Goal: Book appointment/travel/reservation

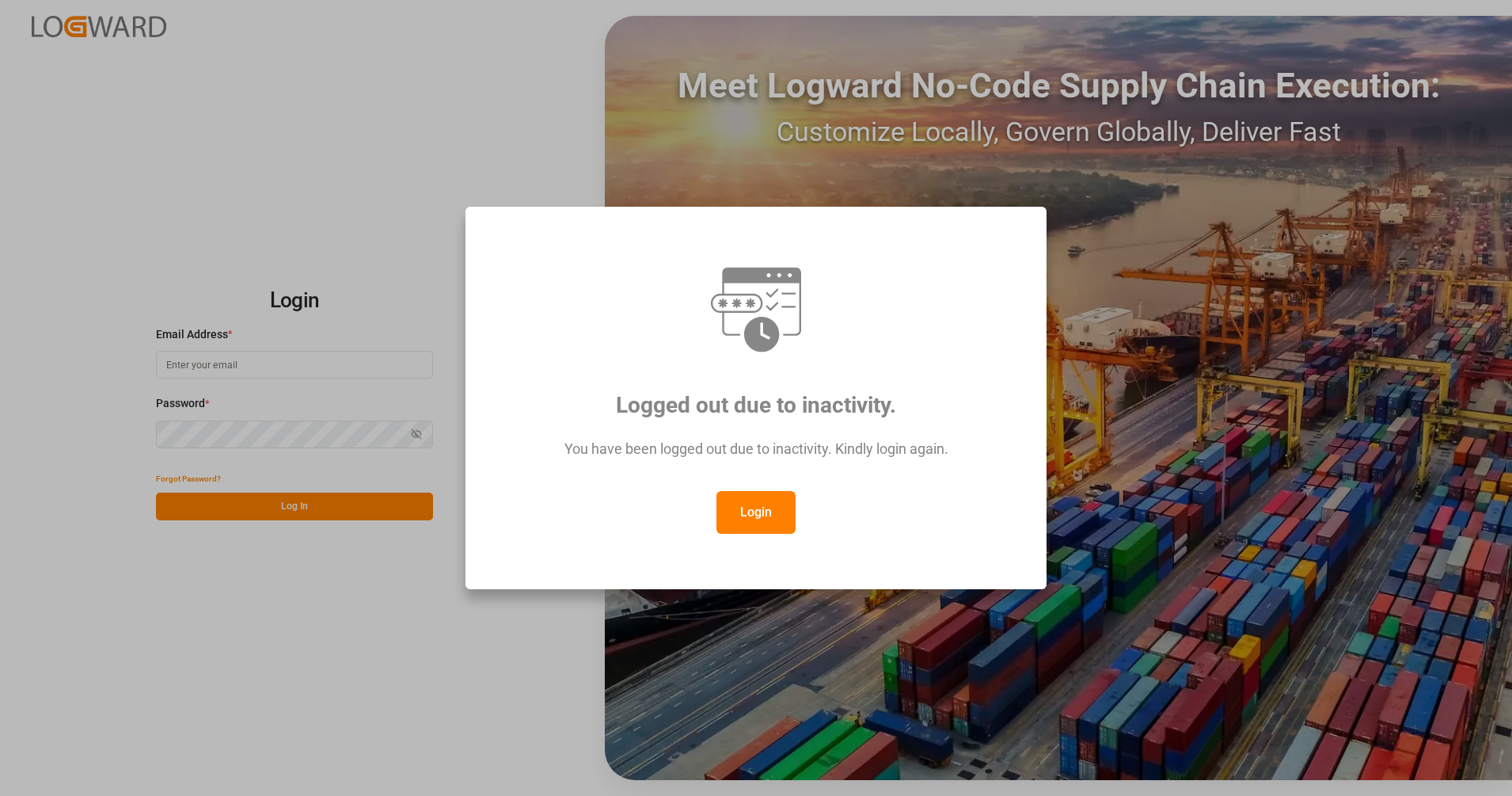
click at [757, 520] on button "Login" at bounding box center [756, 512] width 79 height 43
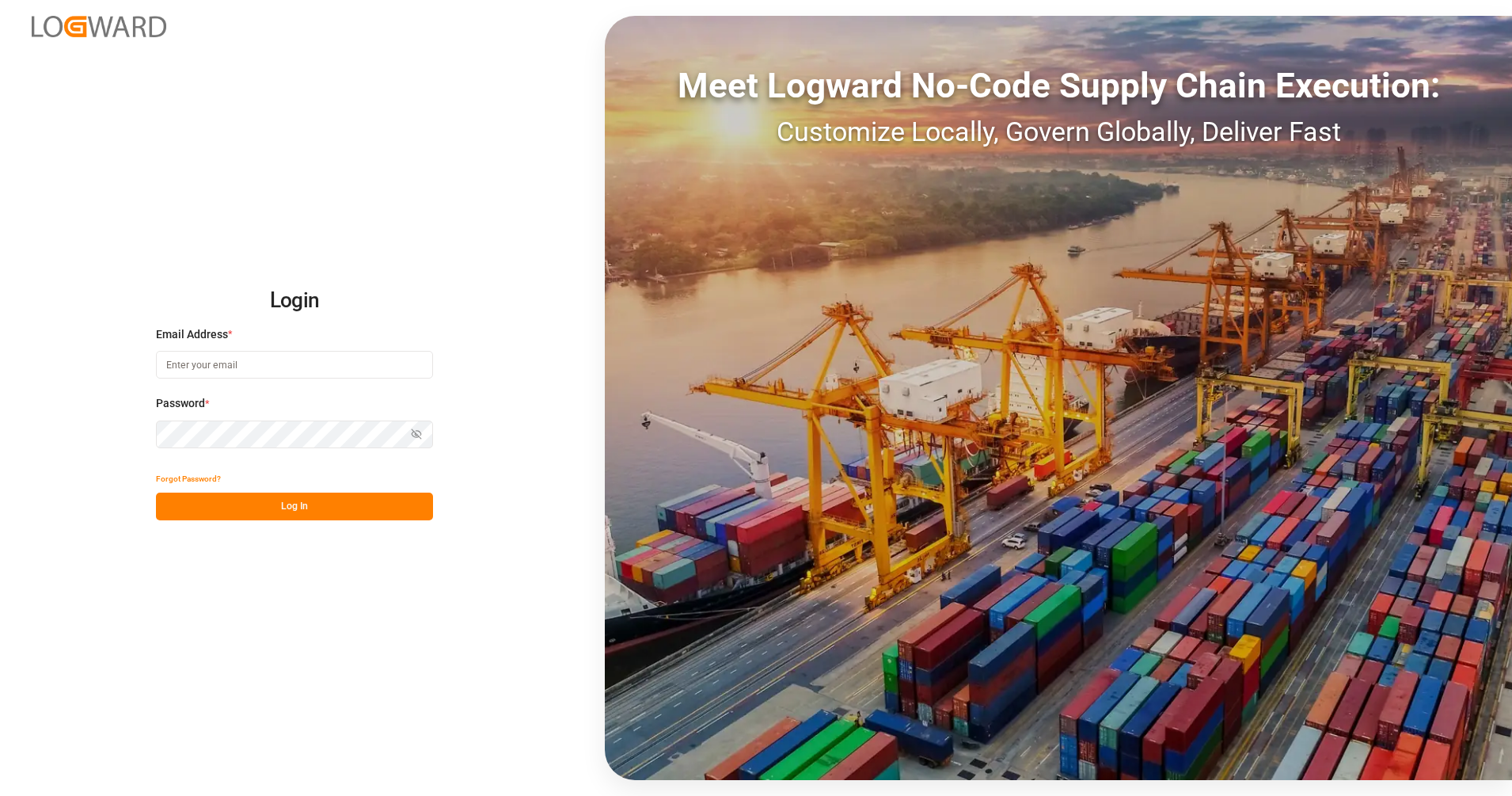
click at [268, 362] on input at bounding box center [295, 364] width 277 height 28
type input "[PERSON_NAME][EMAIL_ADDRESS][PERSON_NAME][DOMAIN_NAME]"
click at [299, 500] on button "Log In" at bounding box center [295, 507] width 277 height 28
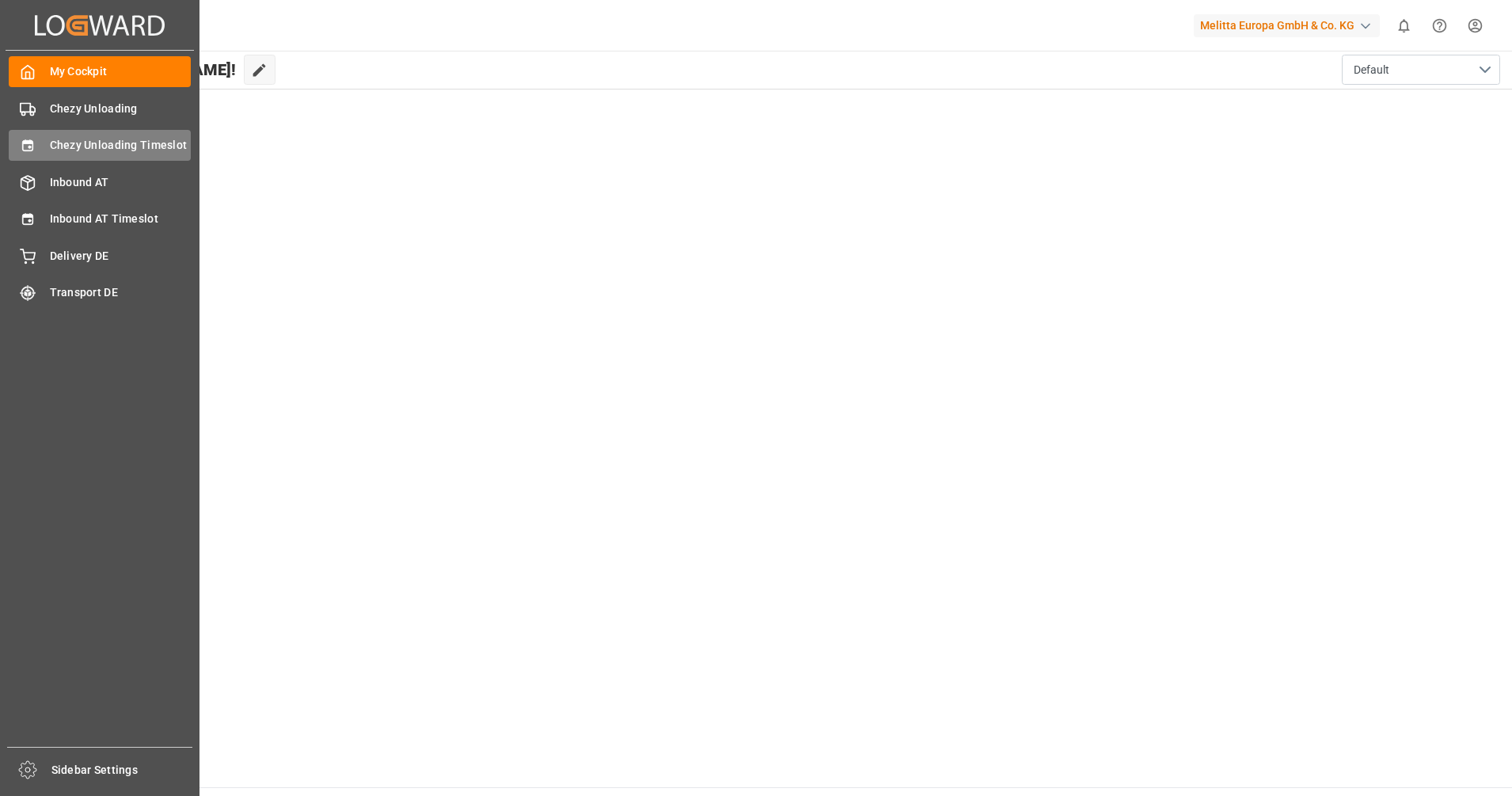
click at [74, 148] on span "Chezy Unloading Timeslot" at bounding box center [120, 145] width 142 height 17
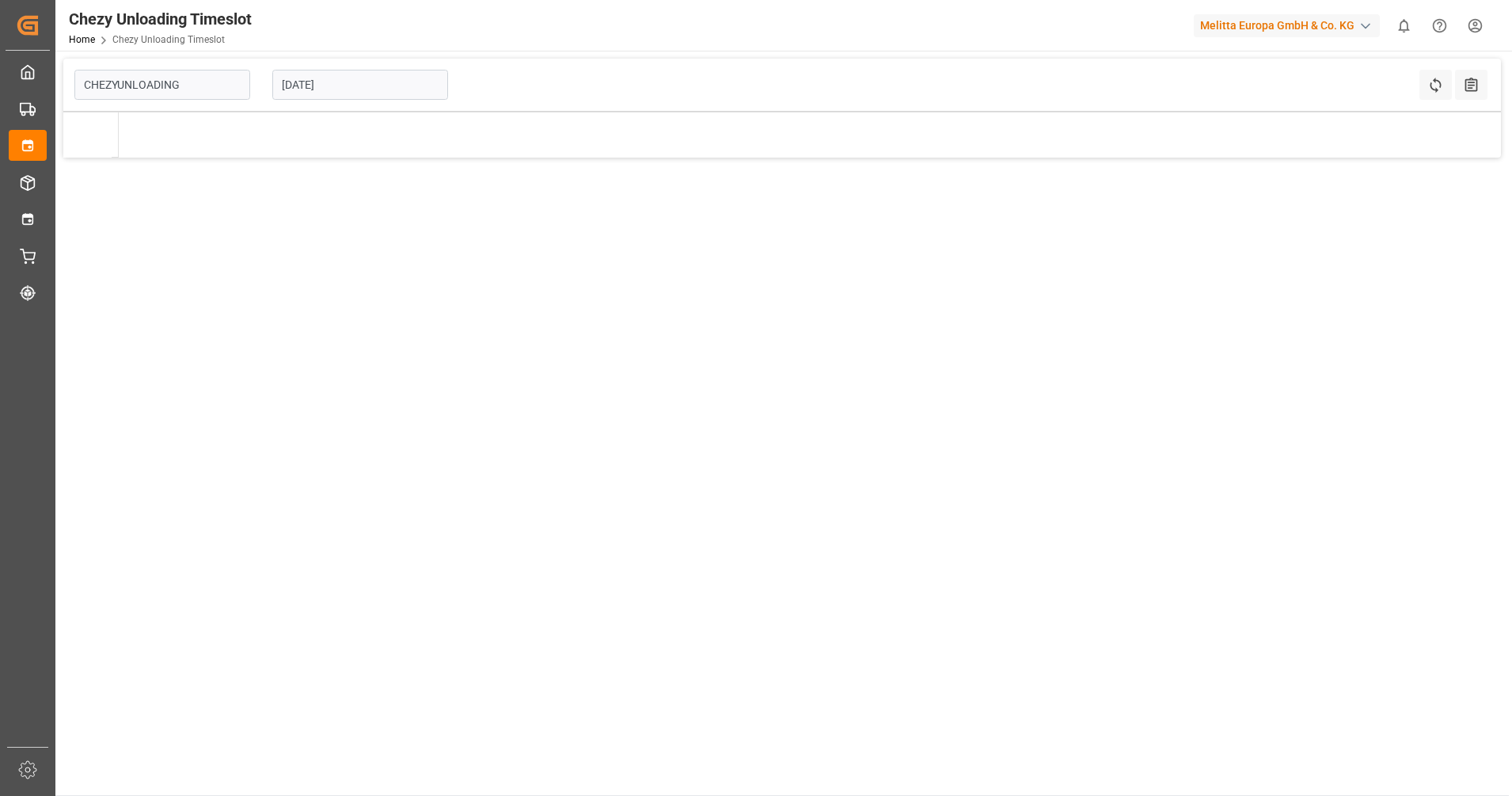
type input "Chezy Unloading"
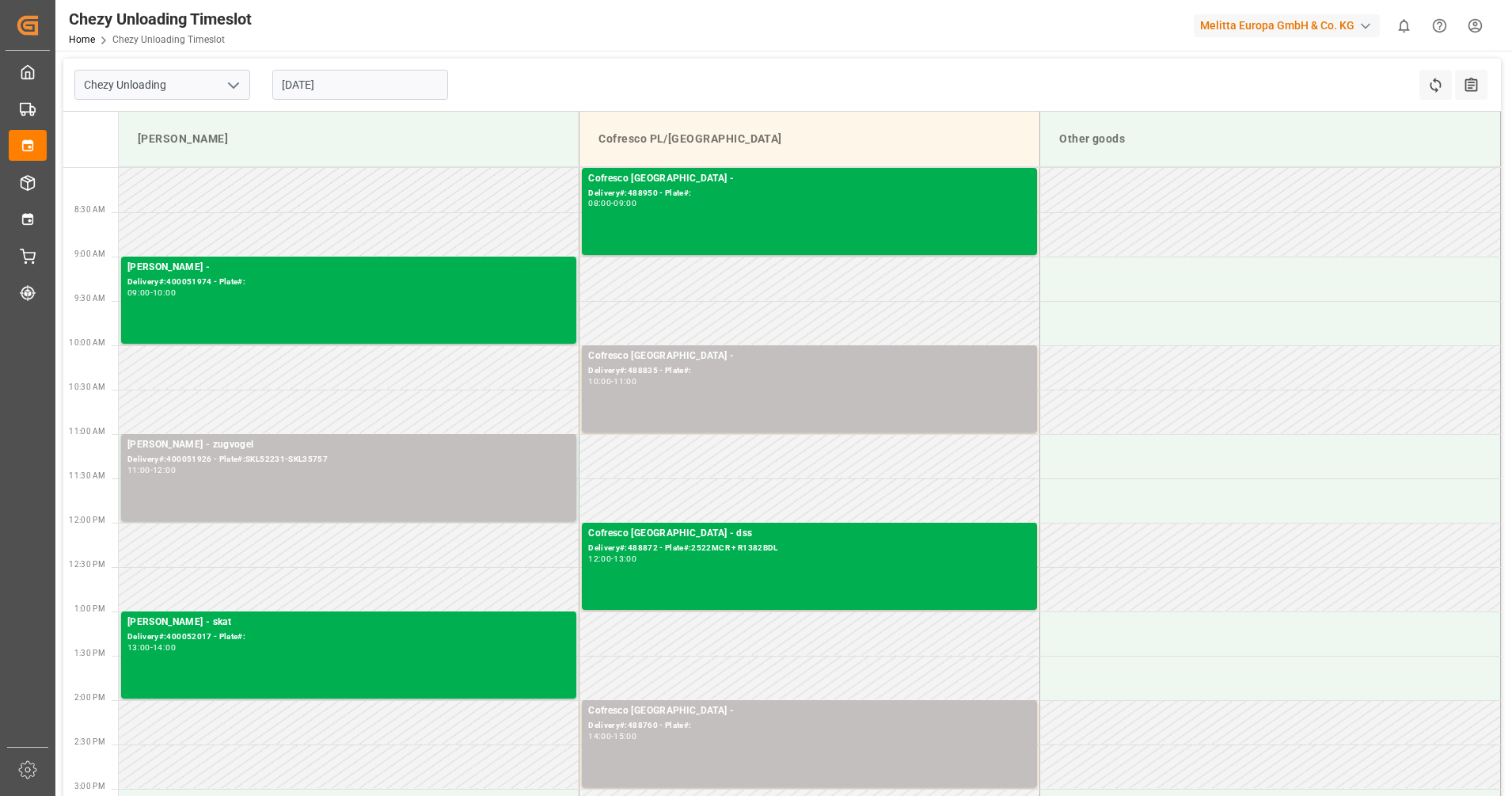
click at [324, 89] on input "[DATE]" at bounding box center [361, 85] width 176 height 31
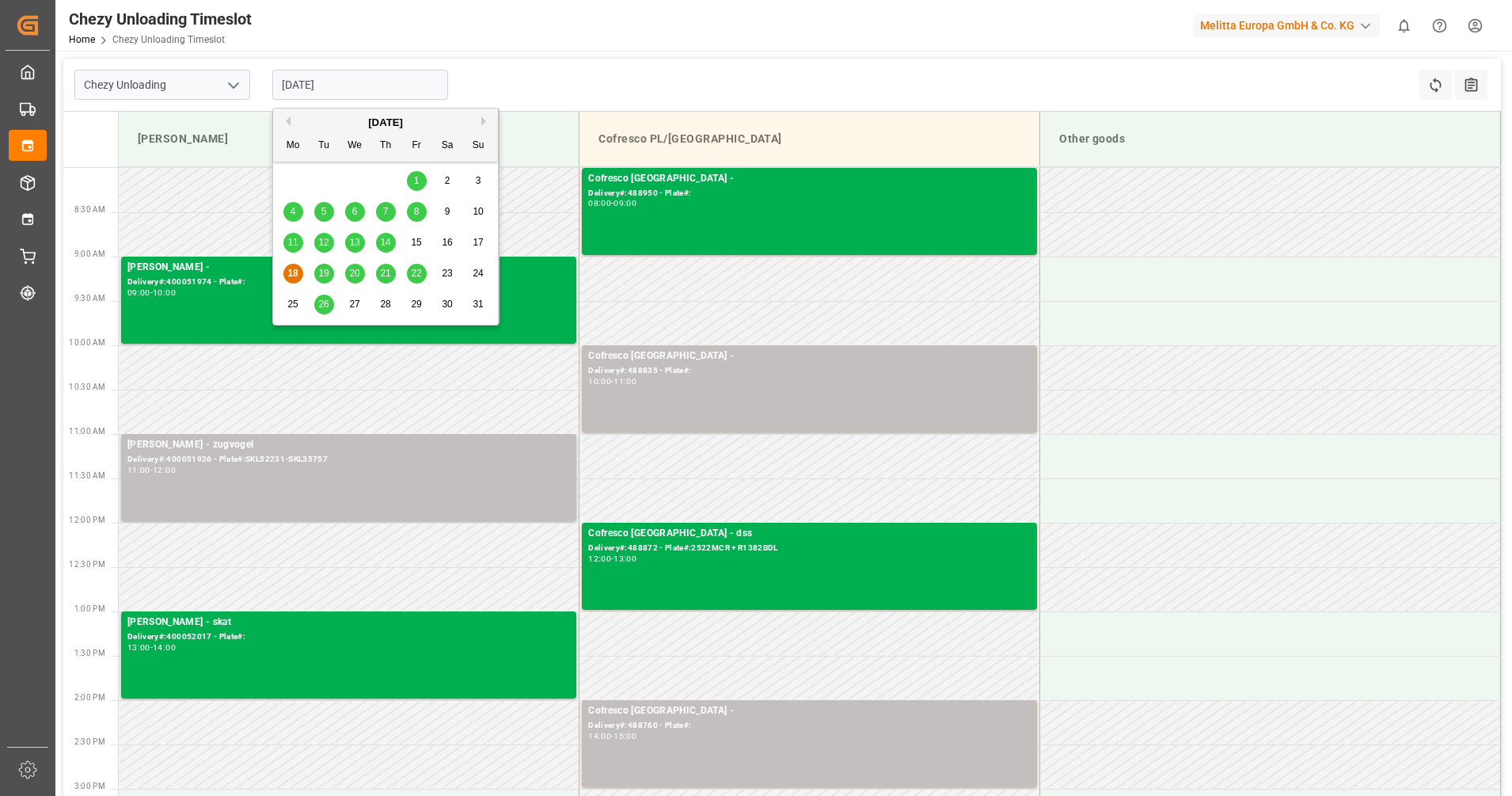
click at [324, 285] on div "18 19 20 21 22 23 24" at bounding box center [386, 273] width 216 height 31
click at [326, 279] on span "19" at bounding box center [323, 273] width 10 height 11
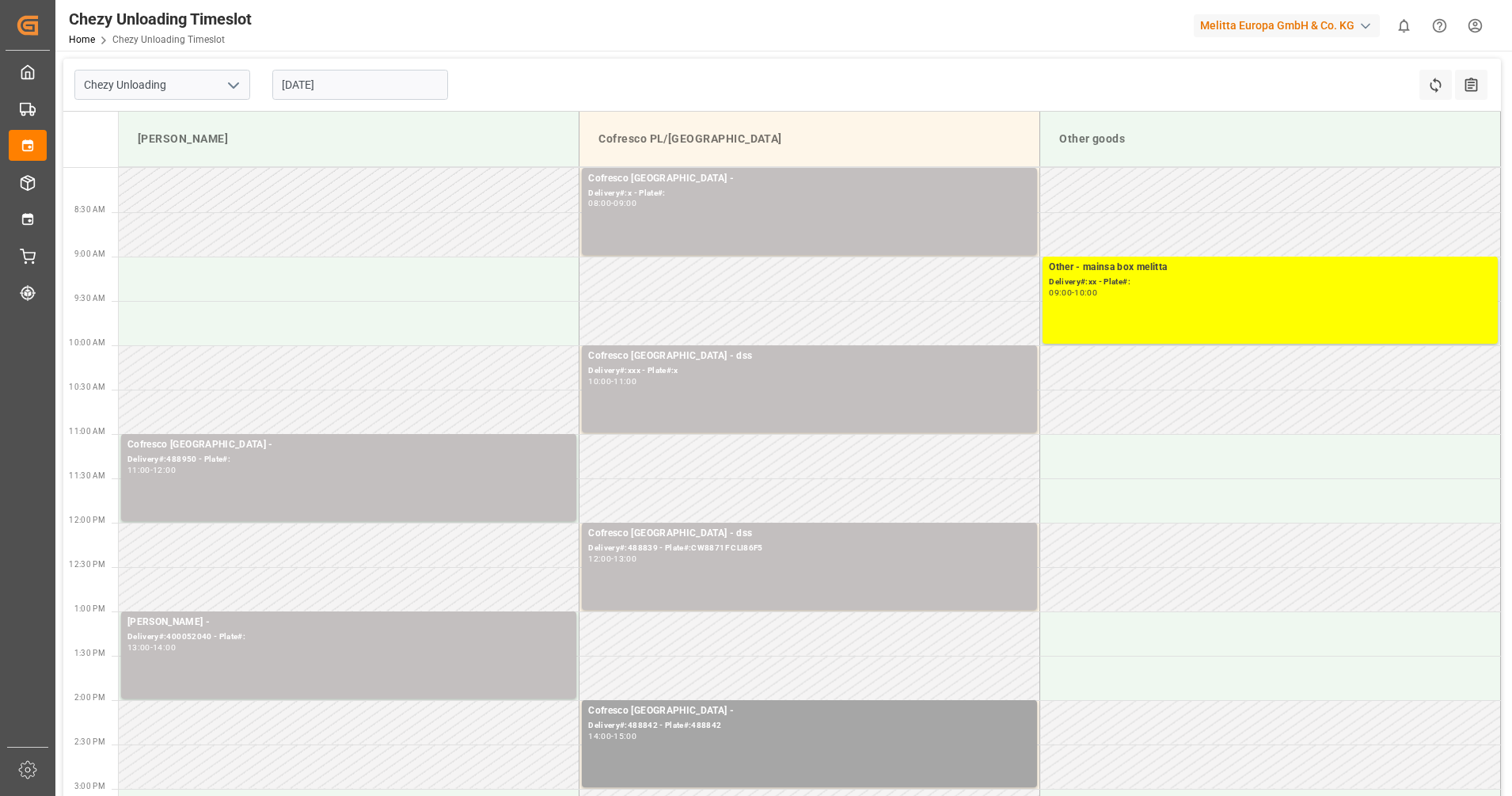
click at [363, 94] on input "[DATE]" at bounding box center [361, 85] width 176 height 31
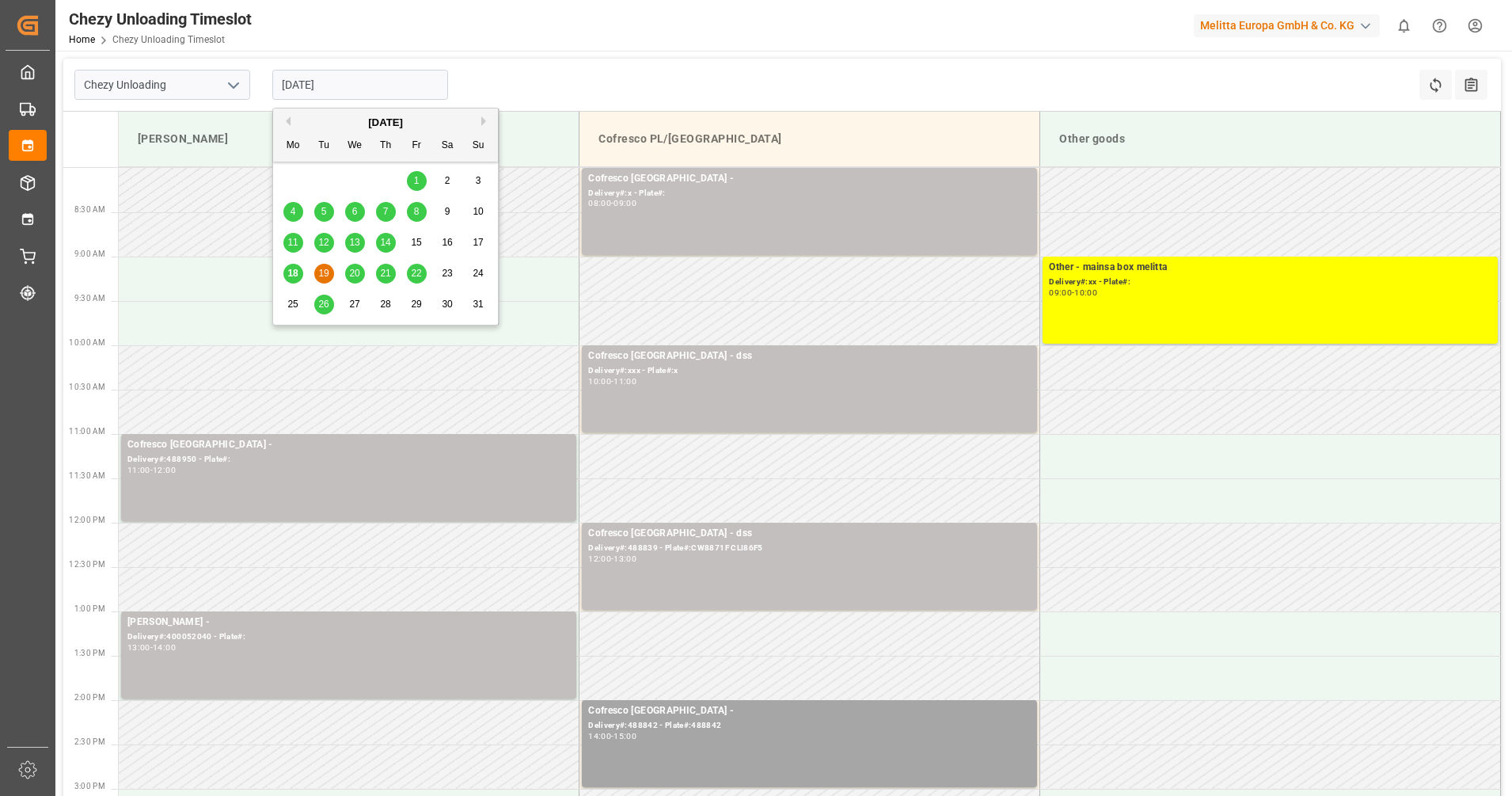
click at [352, 277] on span "20" at bounding box center [355, 273] width 10 height 11
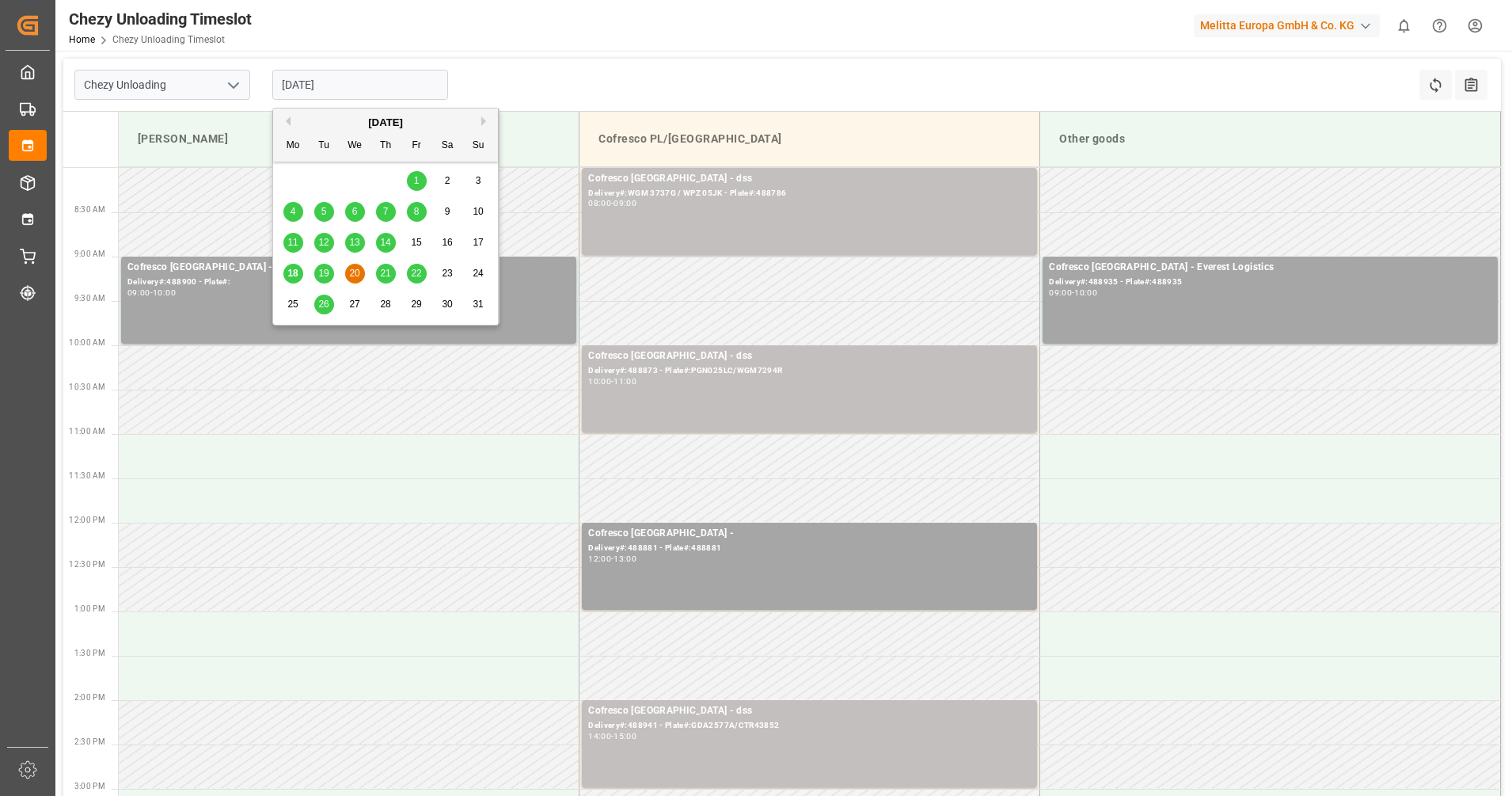
click at [385, 87] on input "[DATE]" at bounding box center [361, 85] width 176 height 31
click at [387, 266] on div "21" at bounding box center [386, 274] width 20 height 19
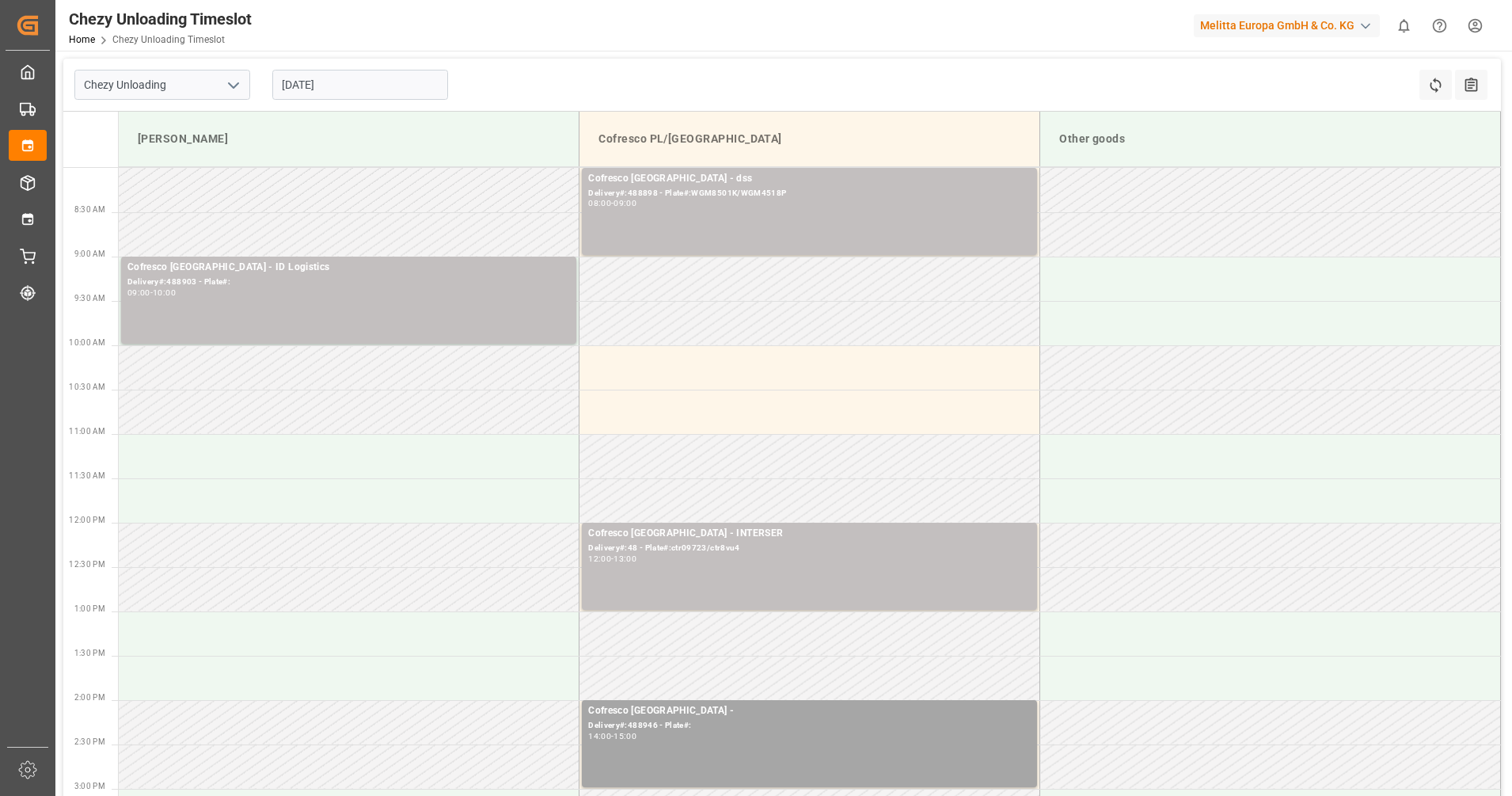
click at [350, 92] on input "[DATE]" at bounding box center [361, 85] width 176 height 31
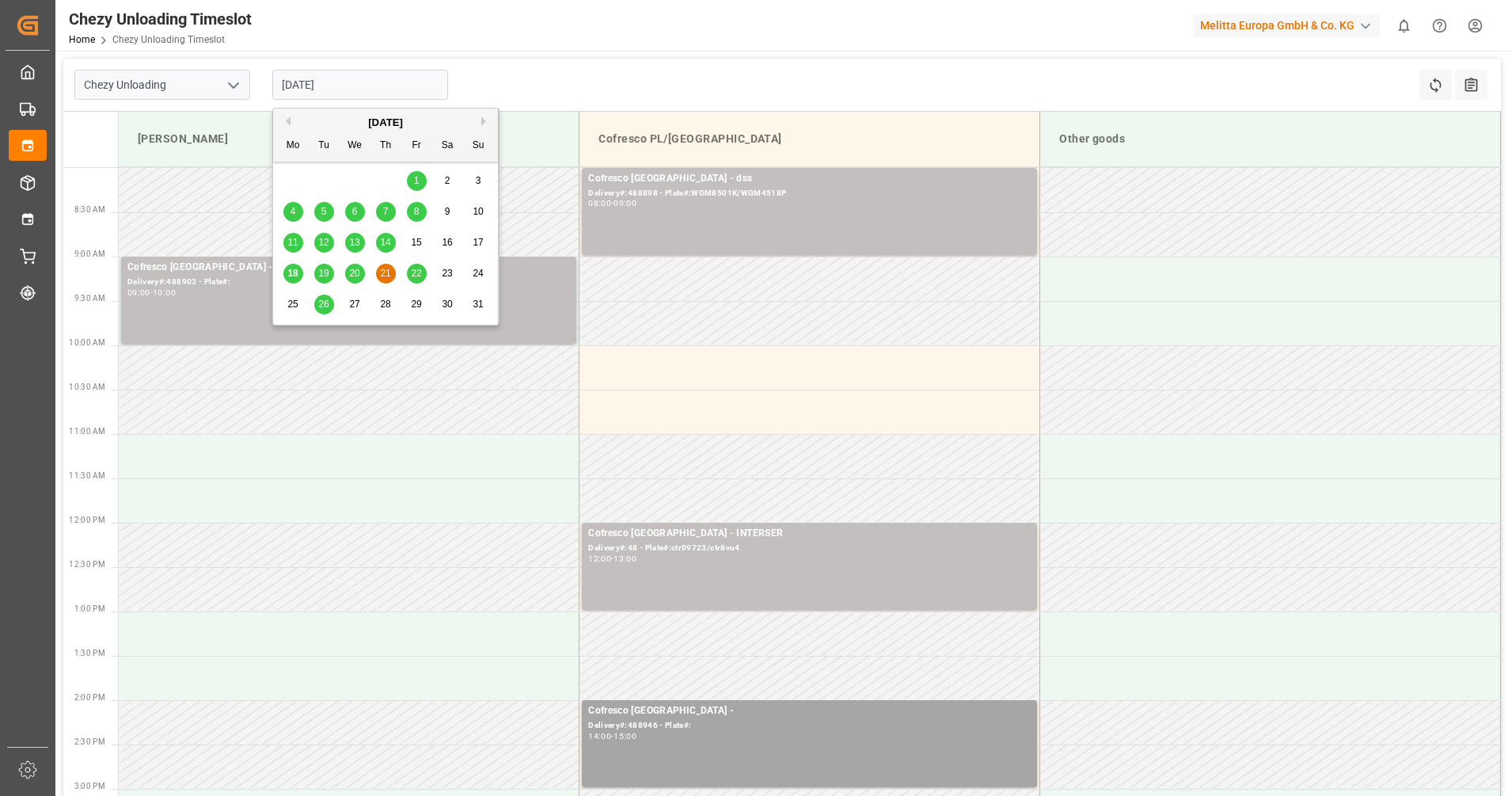
click at [418, 275] on span "22" at bounding box center [417, 273] width 10 height 11
type input "[DATE]"
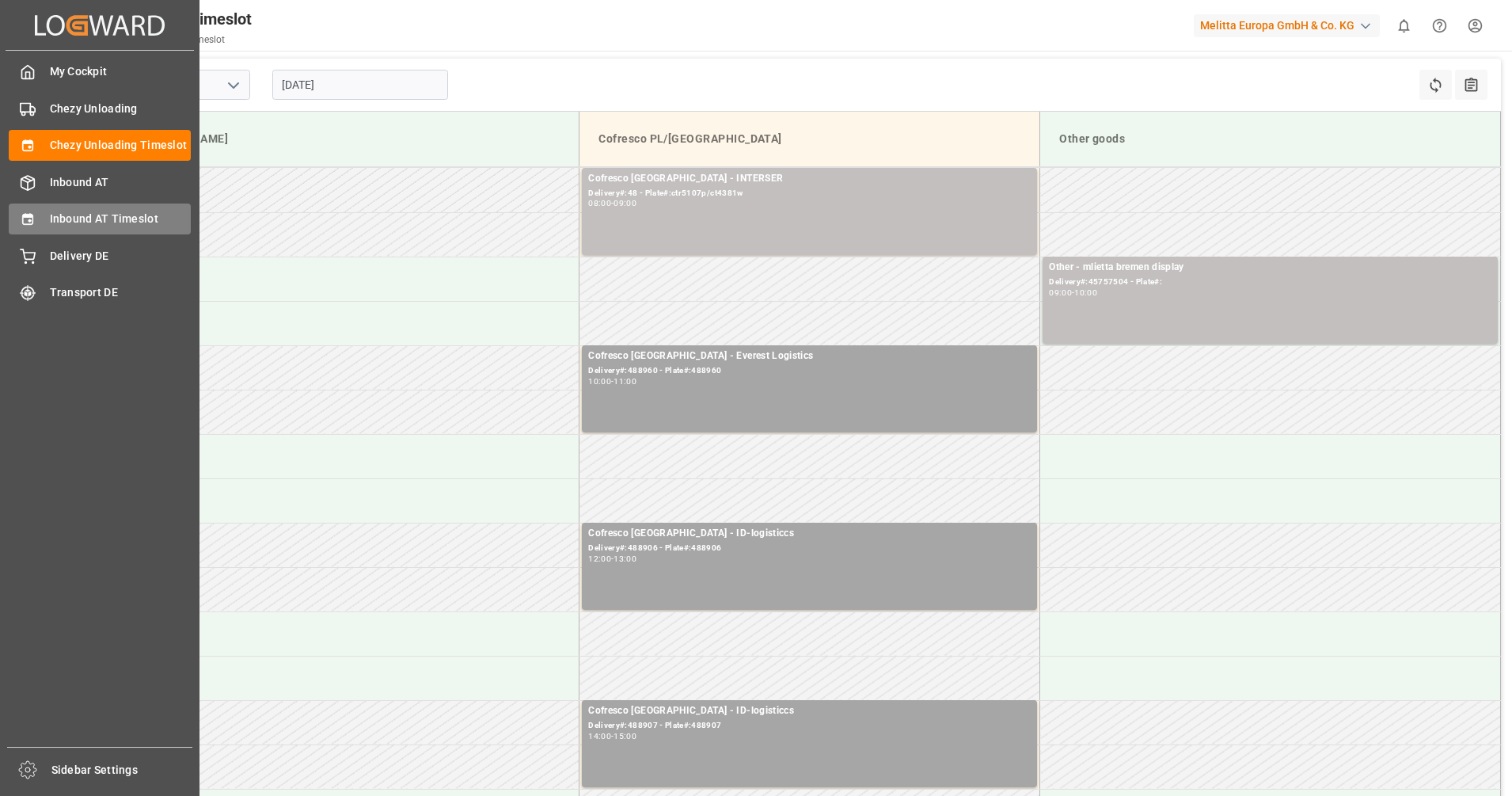
click at [53, 216] on span "Inbound AT Timeslot" at bounding box center [120, 219] width 142 height 17
type input "Inbound AT"
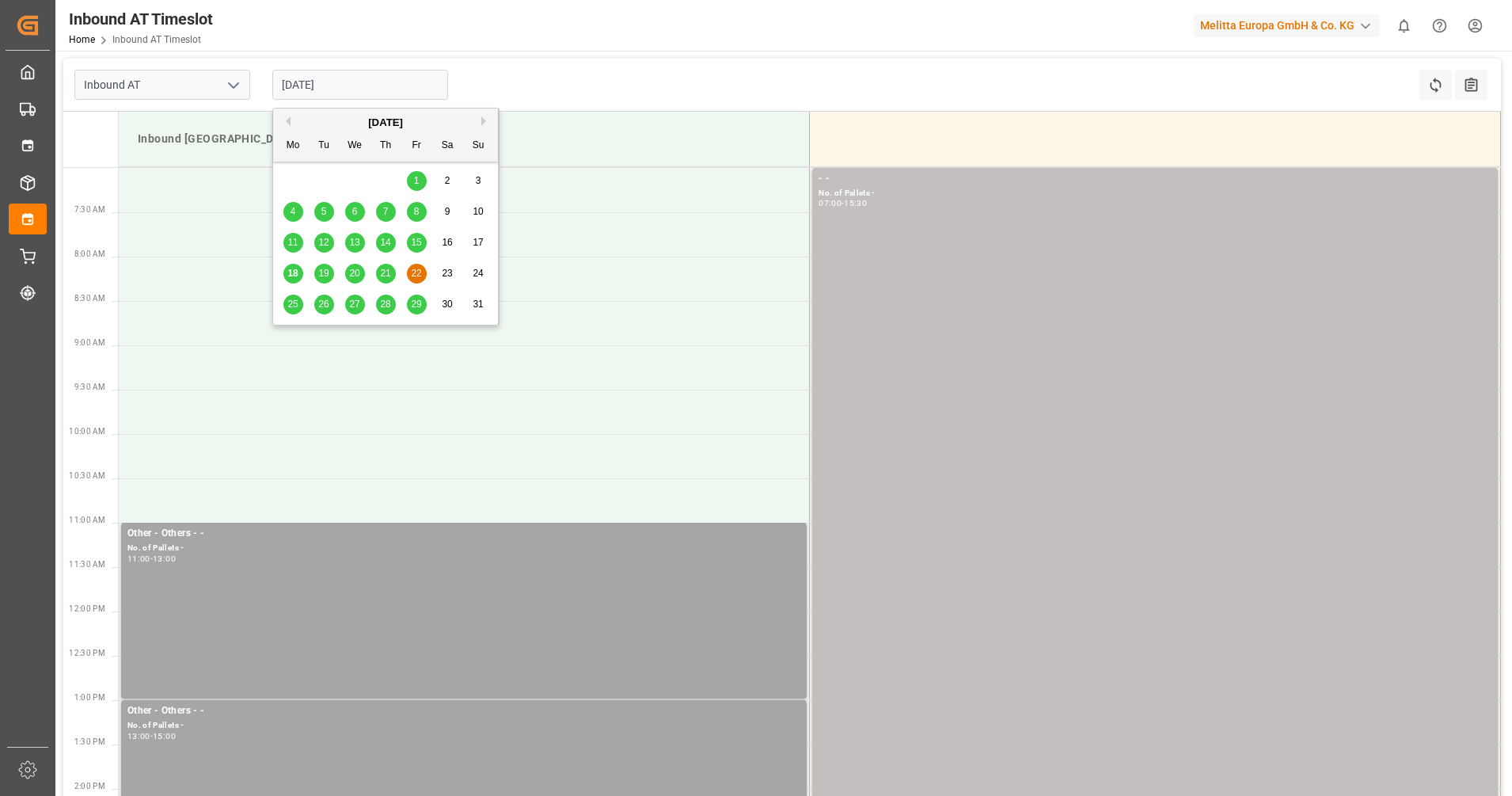
click at [355, 87] on input "[DATE]" at bounding box center [361, 85] width 176 height 31
click at [285, 305] on div "25" at bounding box center [293, 305] width 20 height 19
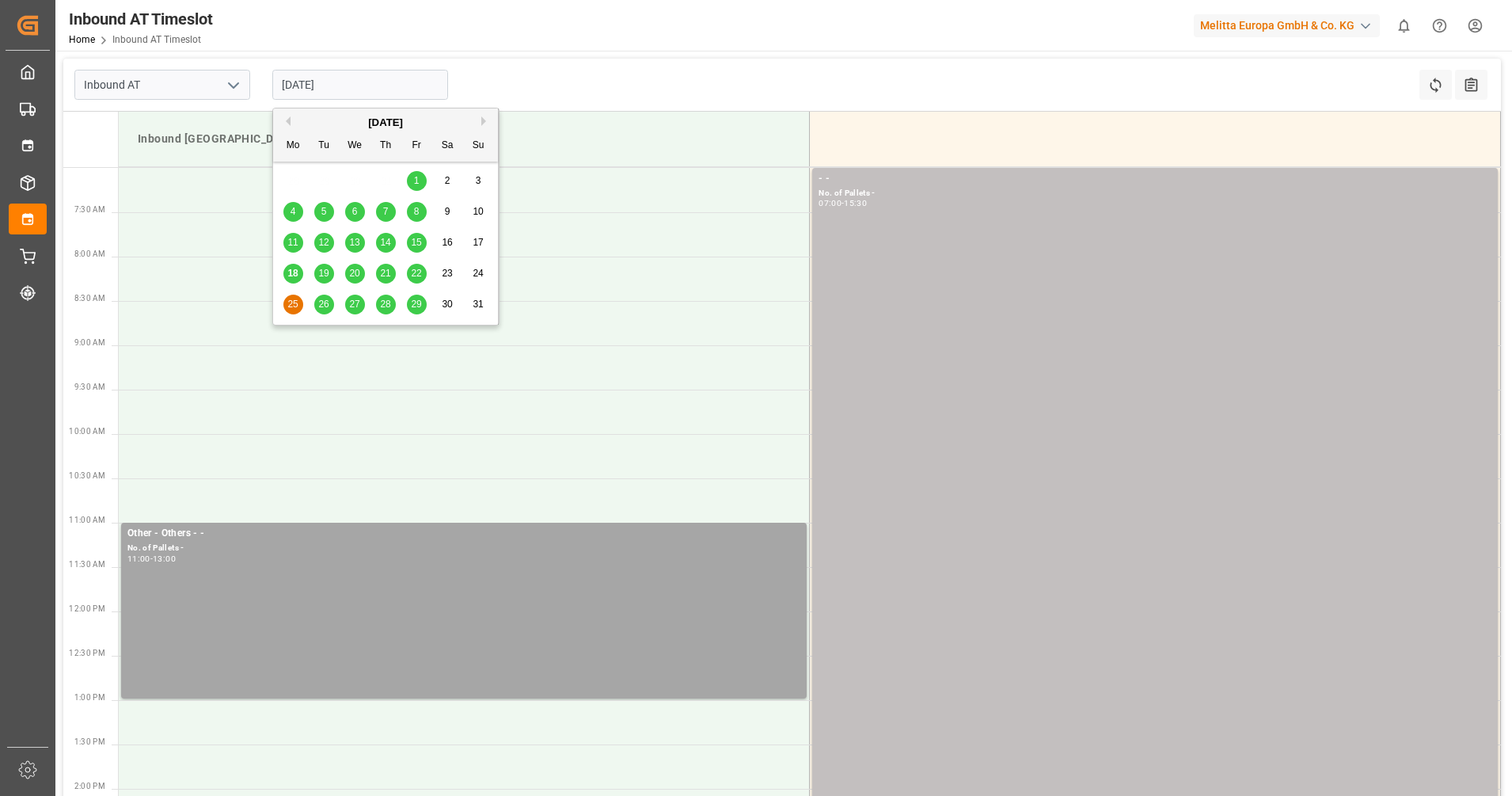
click at [302, 82] on input "[DATE]" at bounding box center [361, 85] width 176 height 31
click at [290, 271] on span "18" at bounding box center [293, 273] width 10 height 11
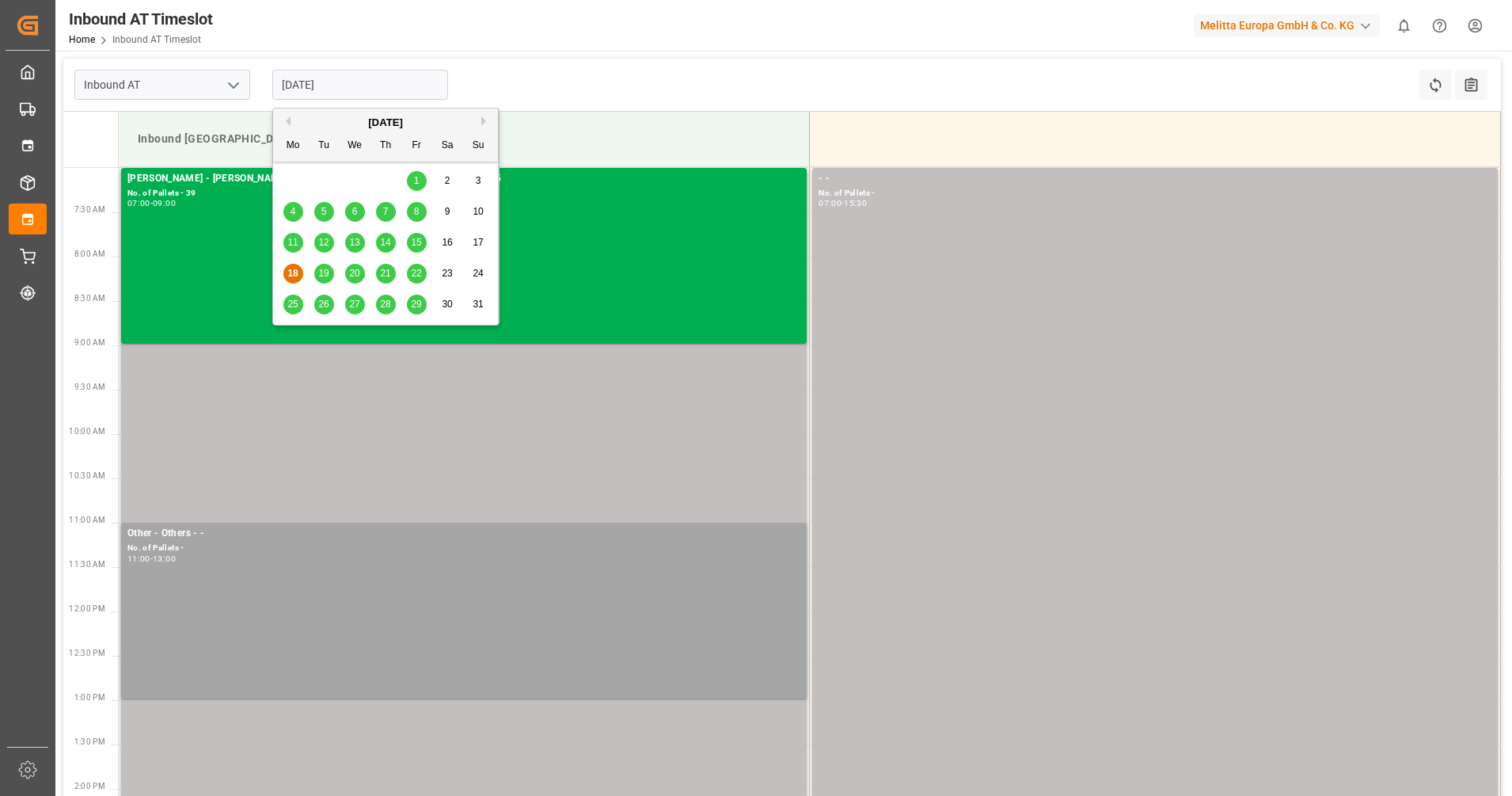
click at [381, 89] on input "[DATE]" at bounding box center [361, 85] width 176 height 31
click at [328, 265] on div "19" at bounding box center [324, 274] width 20 height 19
type input "[DATE]"
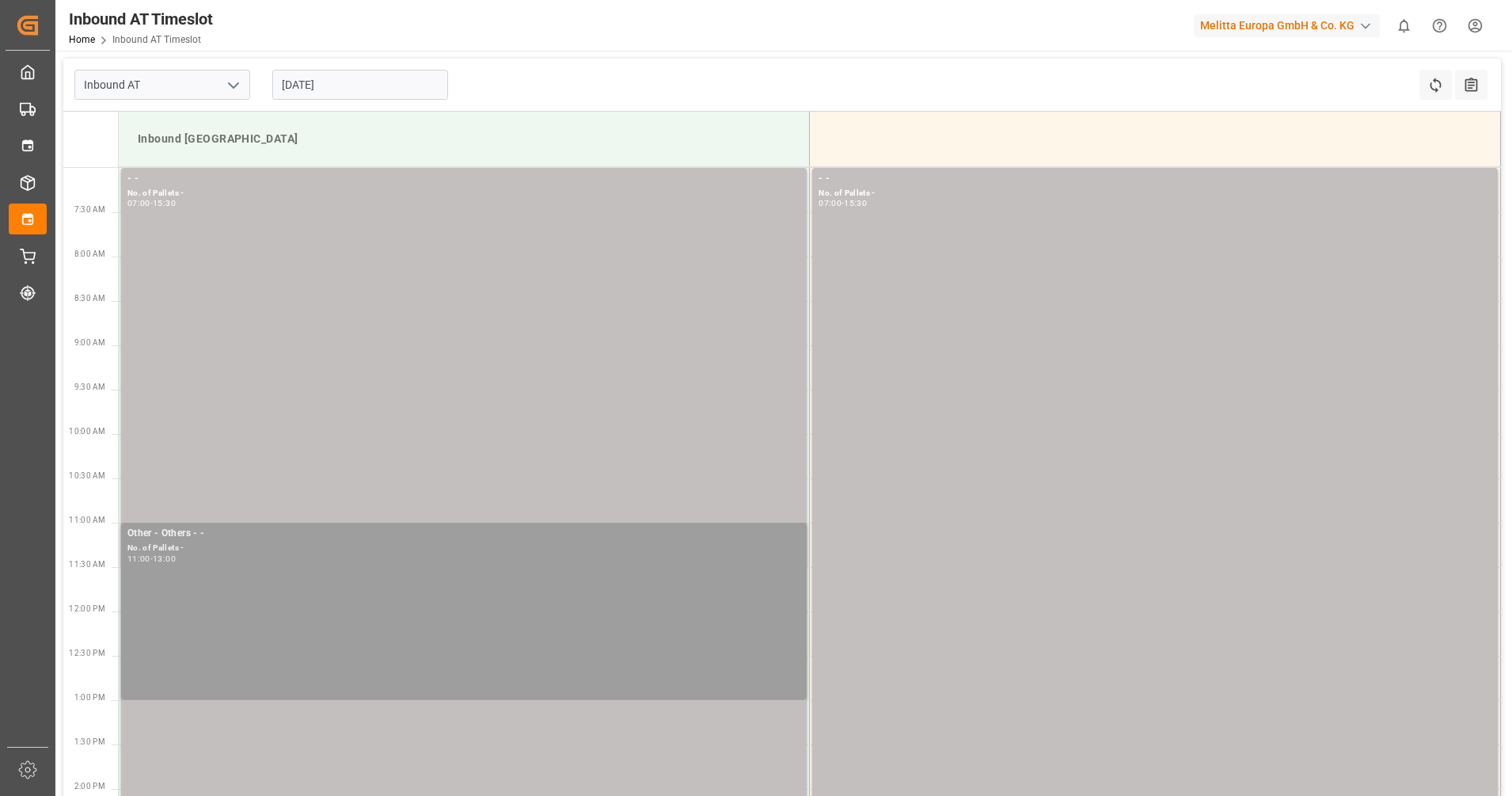
click at [438, 628] on div "Other - Others - - No. of Pallets - 11:00 - 13:00" at bounding box center [464, 610] width 673 height 169
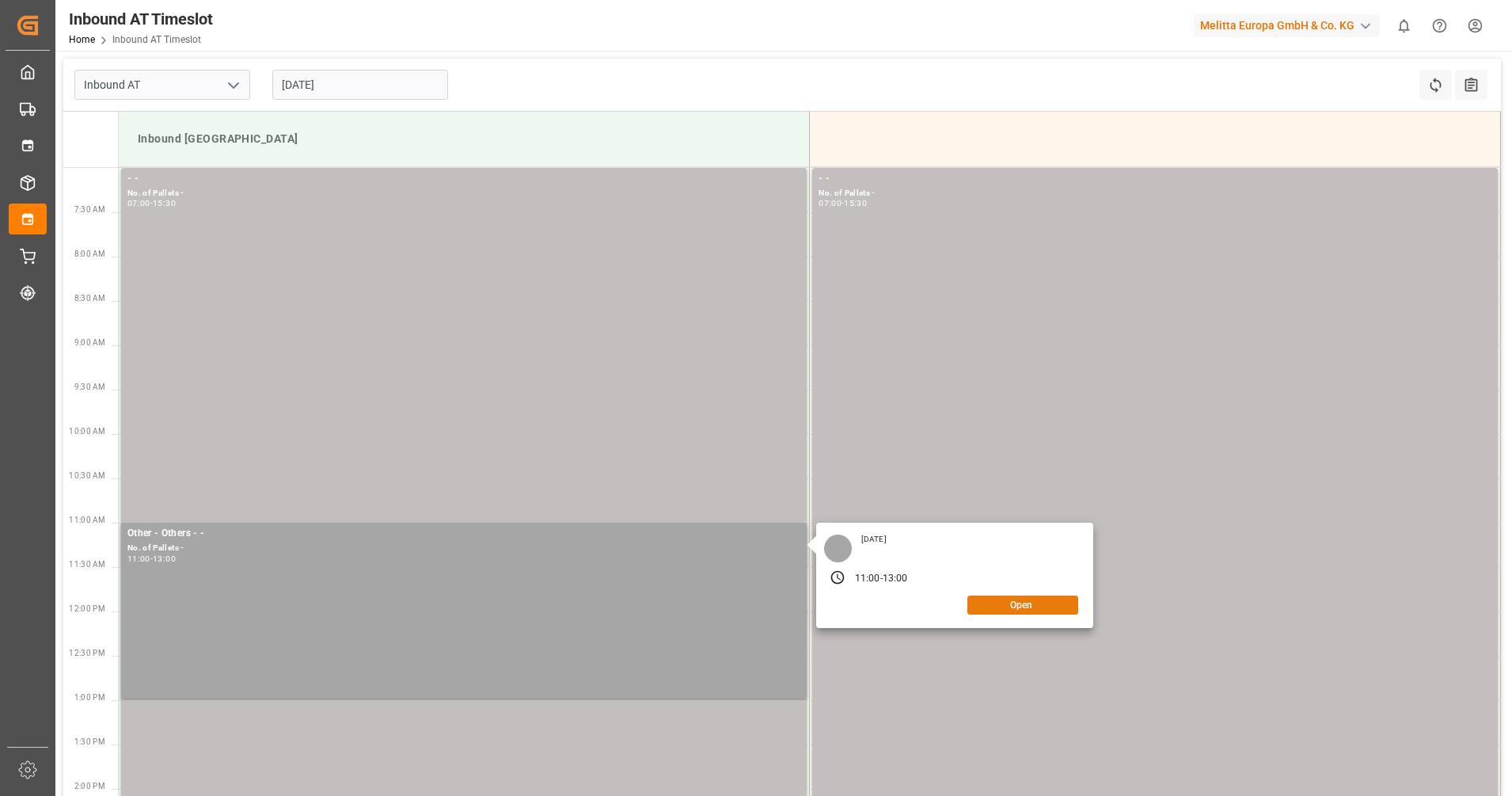
click at [1019, 596] on button "Open" at bounding box center [1022, 605] width 111 height 19
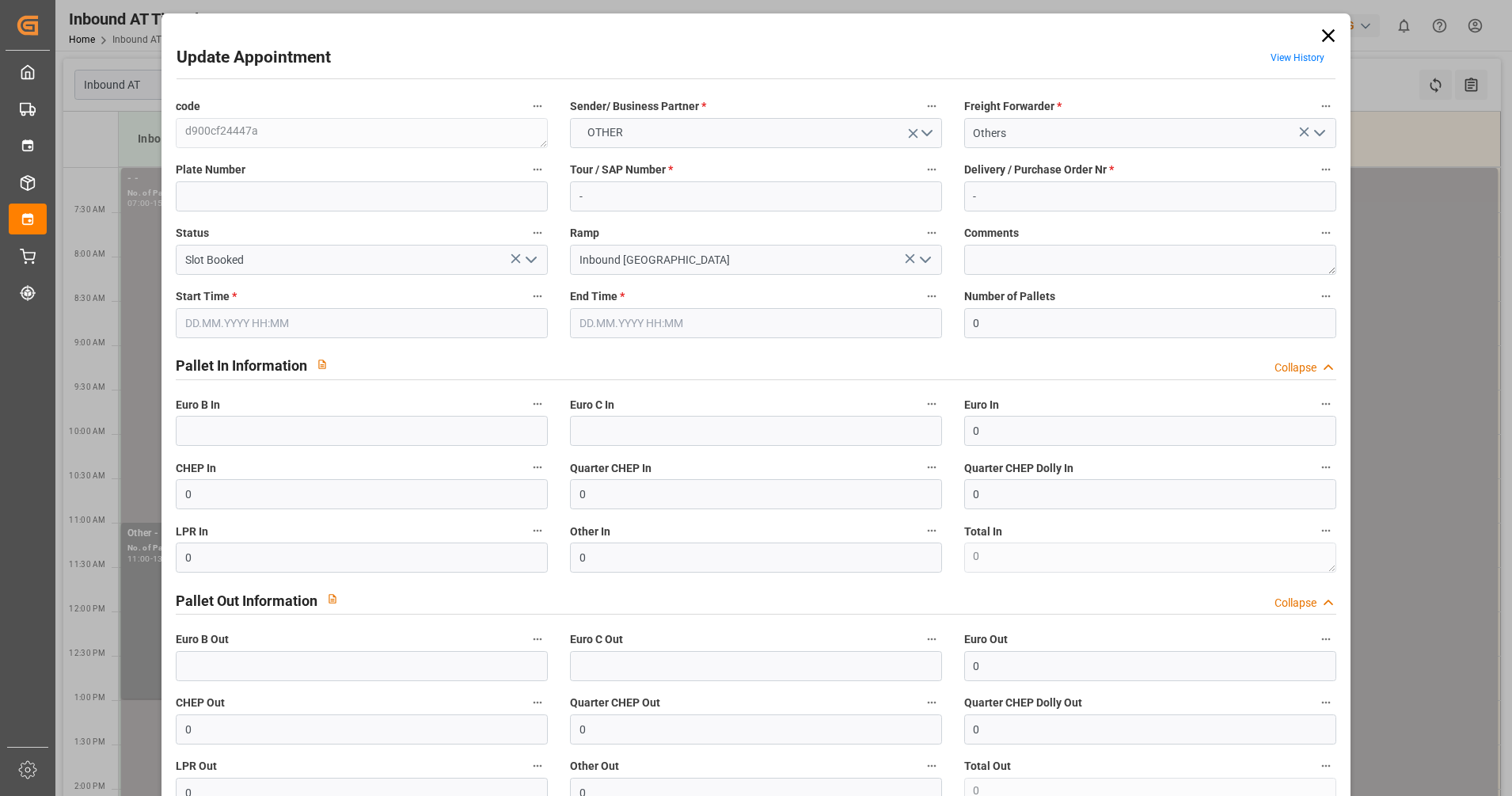
type input "[DATE] 11:00"
type input "[DATE] 13:00"
type input "[DATE] 06:08"
click at [1325, 36] on icon at bounding box center [1327, 36] width 13 height 13
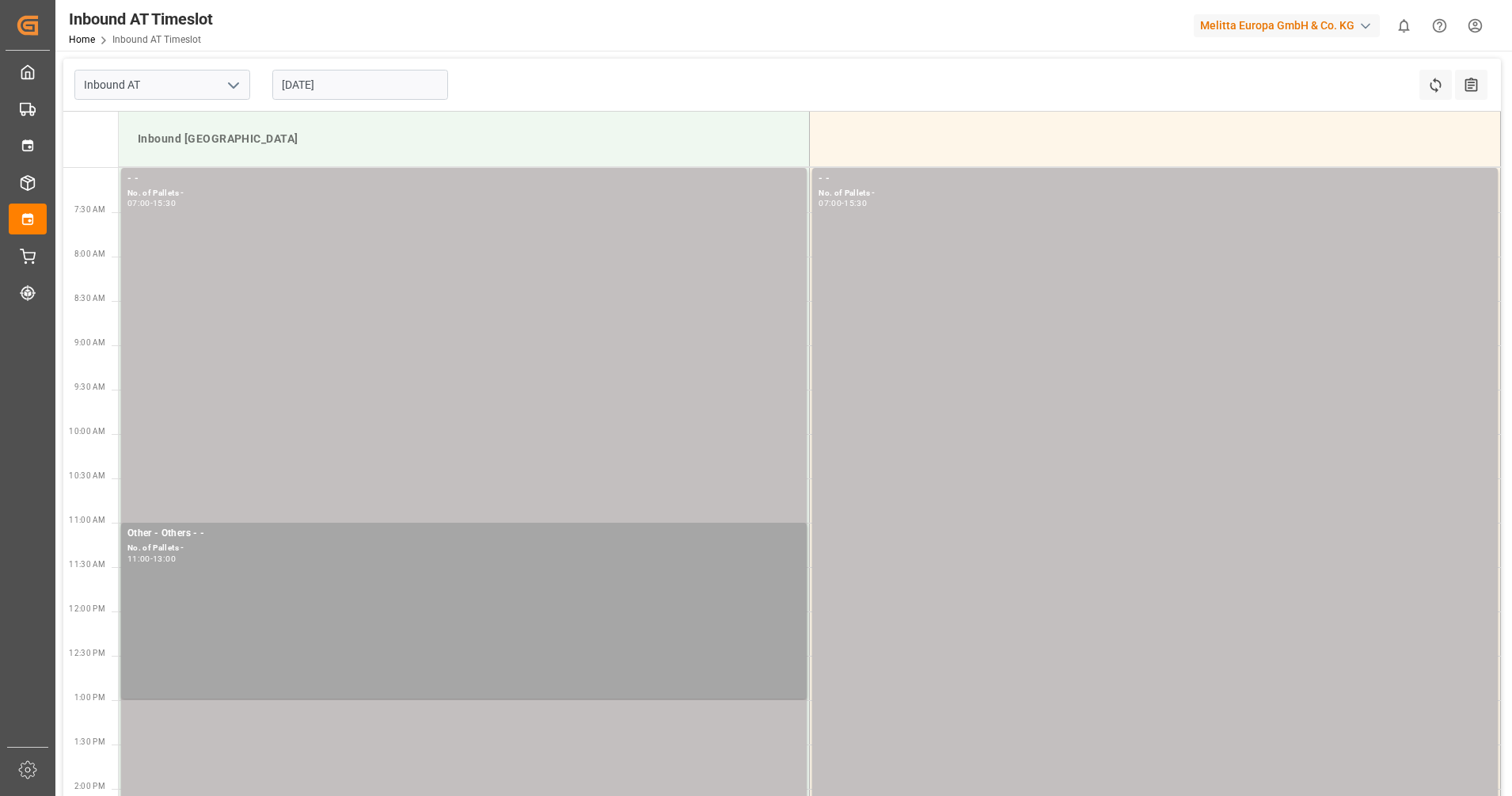
click at [330, 81] on input "[DATE]" at bounding box center [361, 85] width 176 height 31
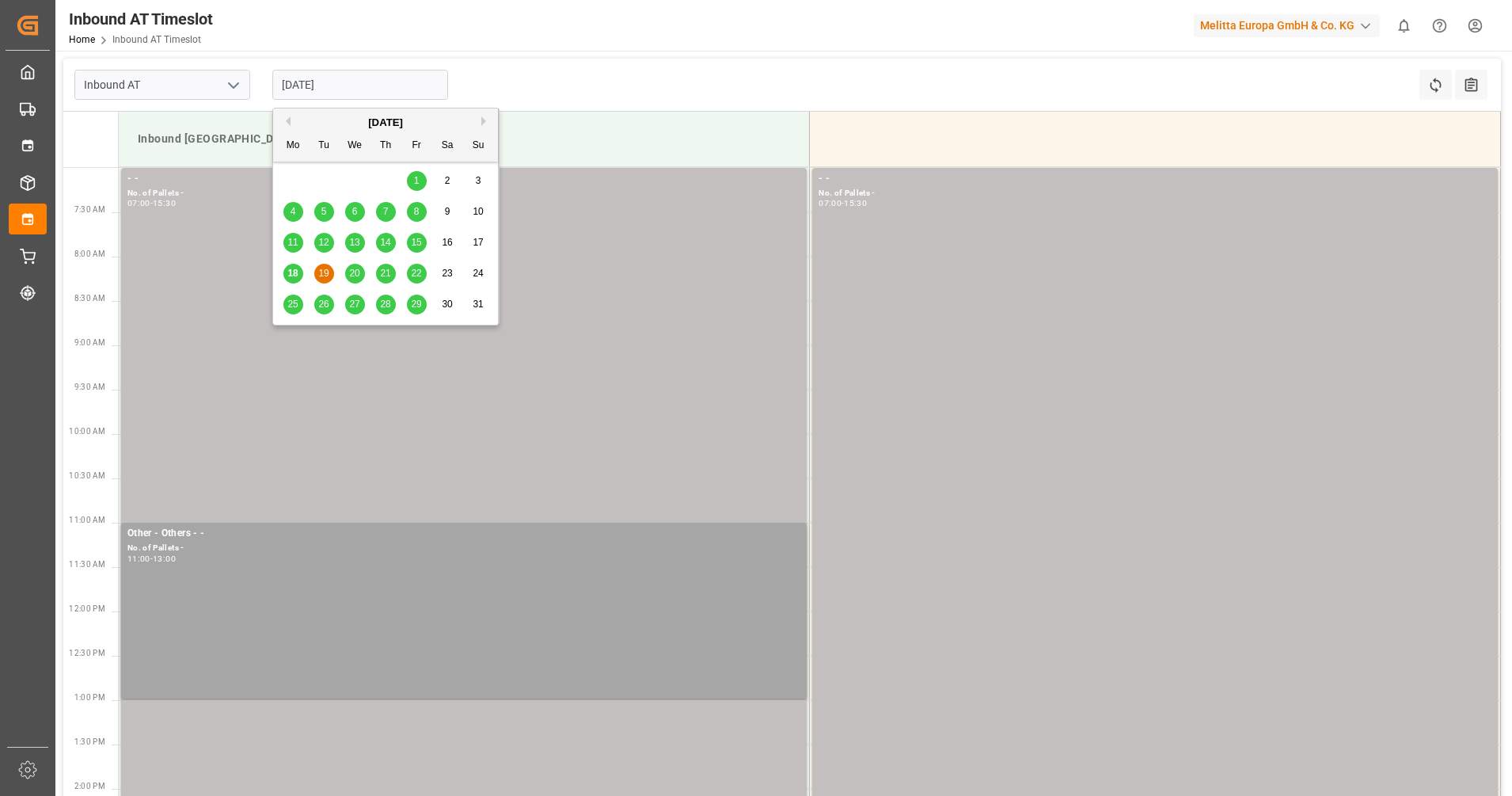
click at [352, 283] on div "20" at bounding box center [355, 274] width 20 height 19
type input "[DATE]"
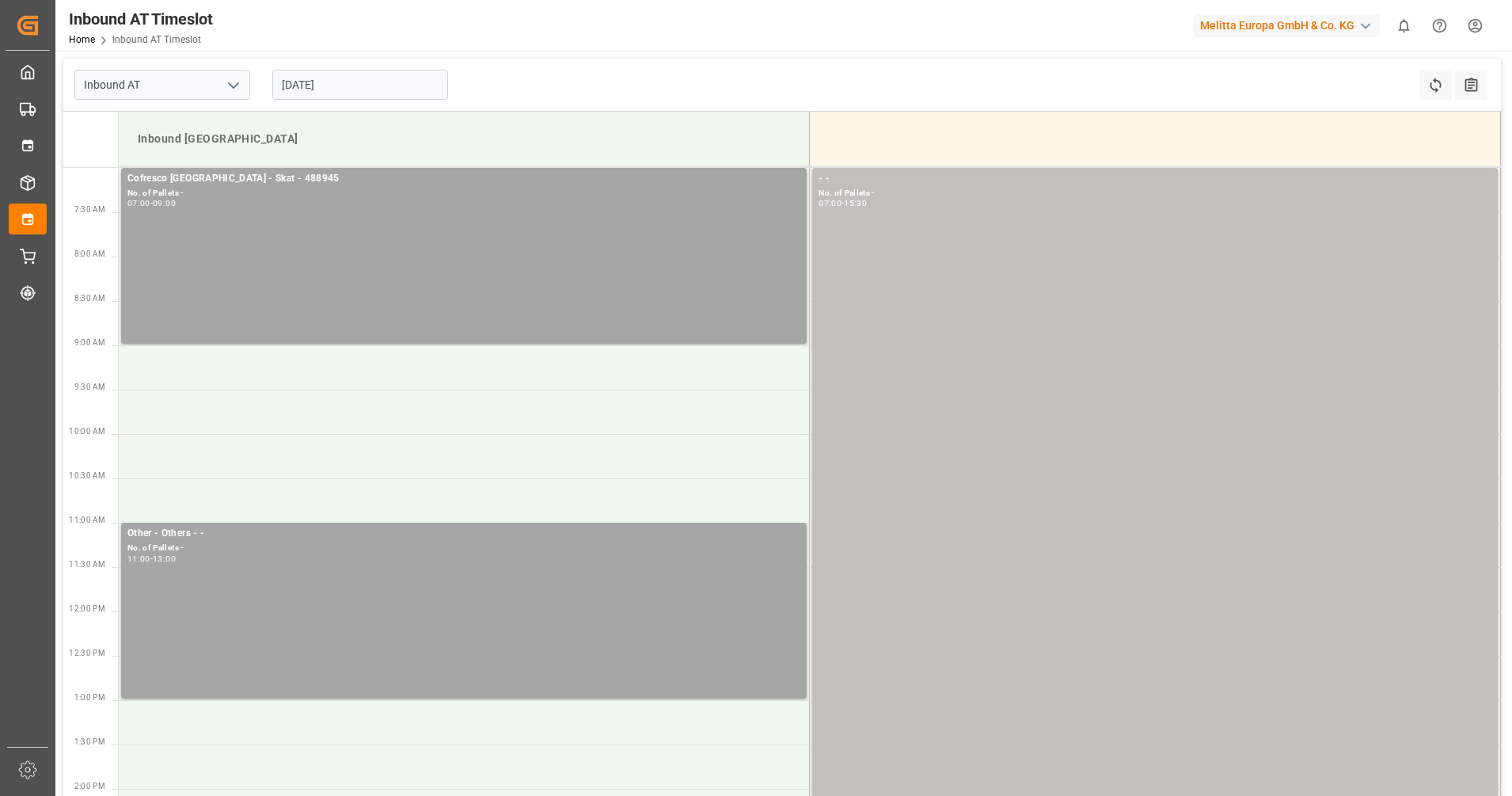
click at [363, 90] on input "[DATE]" at bounding box center [361, 85] width 176 height 31
